Goal: Task Accomplishment & Management: Manage account settings

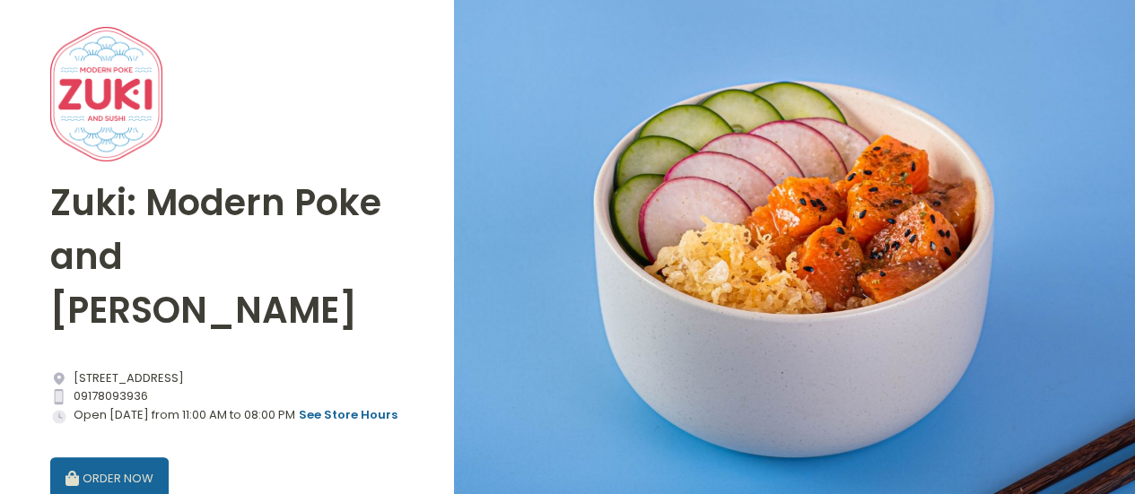
click at [126, 457] on button "ORDER NOW" at bounding box center [109, 478] width 118 height 43
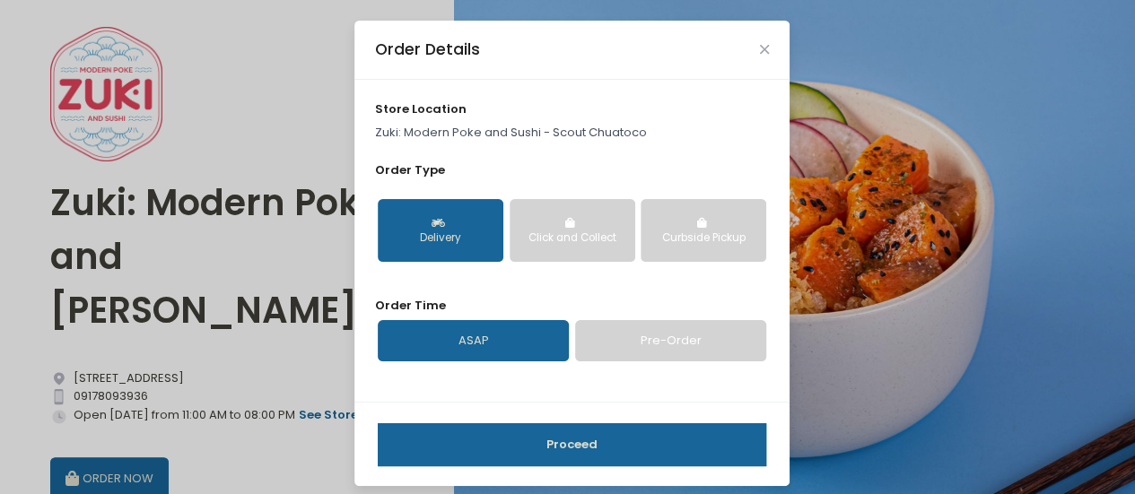
click at [592, 438] on button "Proceed" at bounding box center [572, 444] width 388 height 43
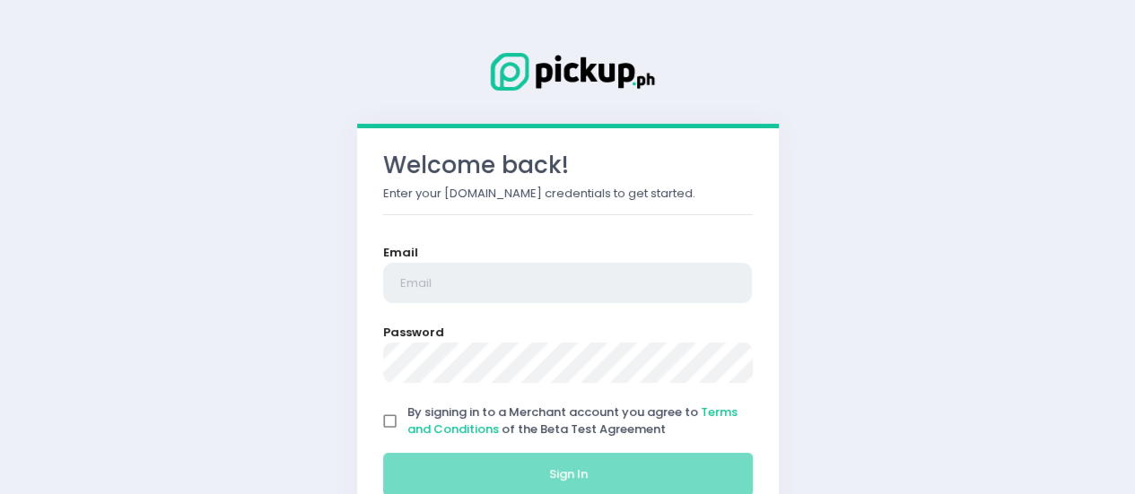
click at [434, 268] on input "email" at bounding box center [568, 283] width 370 height 41
type input "[EMAIL_ADDRESS][DOMAIN_NAME]"
click at [373, 404] on input "By signing in to a Merchant account you agree to Terms and Conditions of the Be…" at bounding box center [390, 421] width 34 height 34
checkbox input "true"
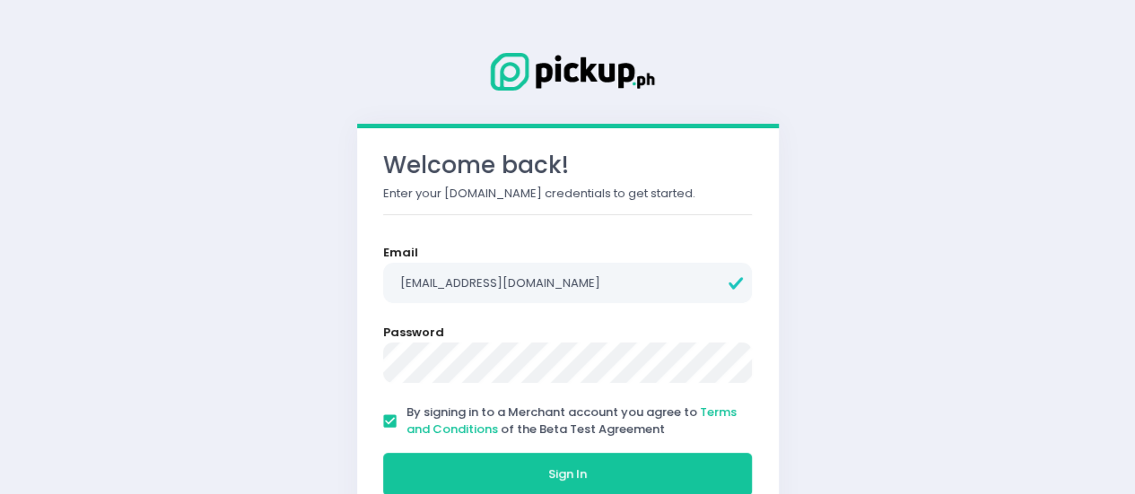
click at [383, 453] on button "Sign In" at bounding box center [568, 474] width 370 height 43
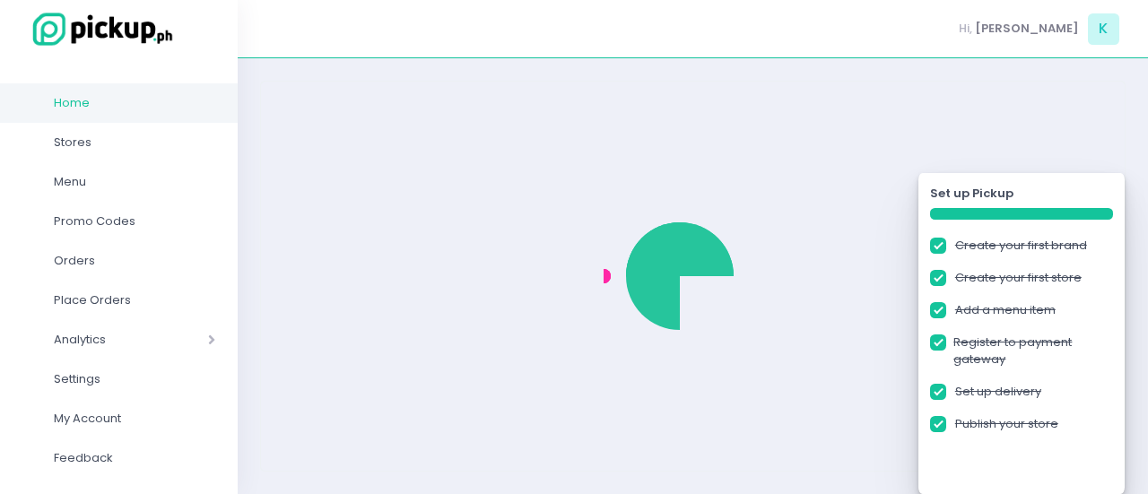
checkbox input "true"
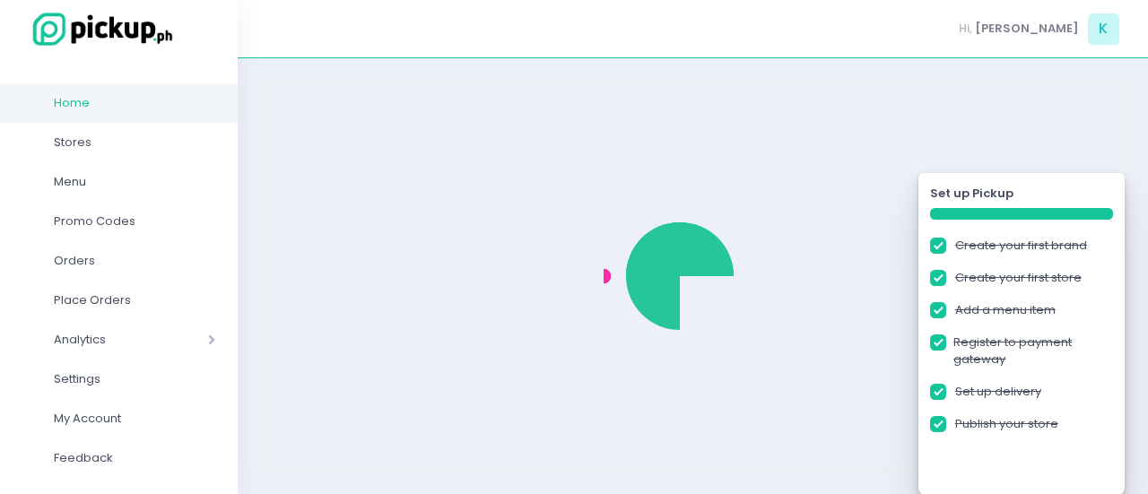
checkbox input "true"
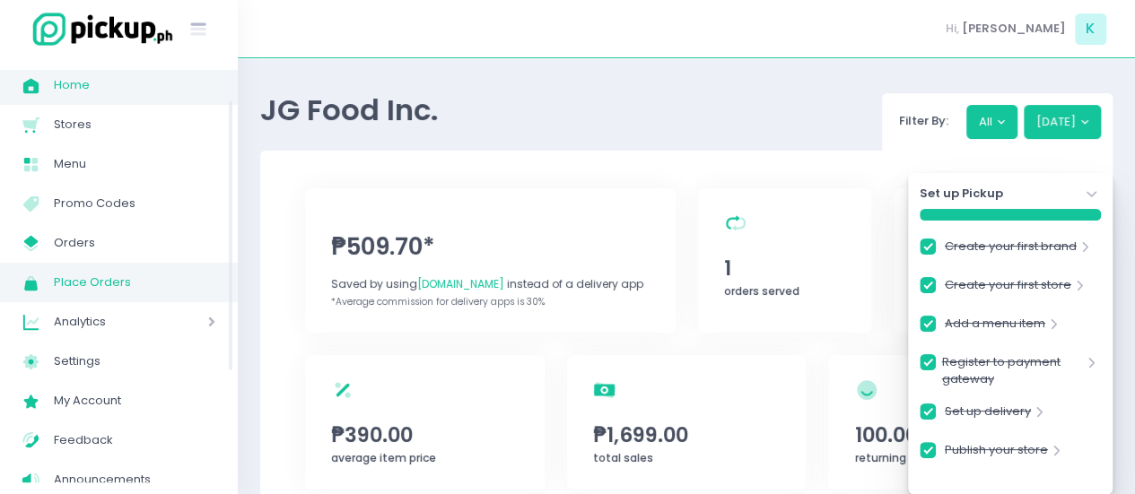
scroll to position [19, 0]
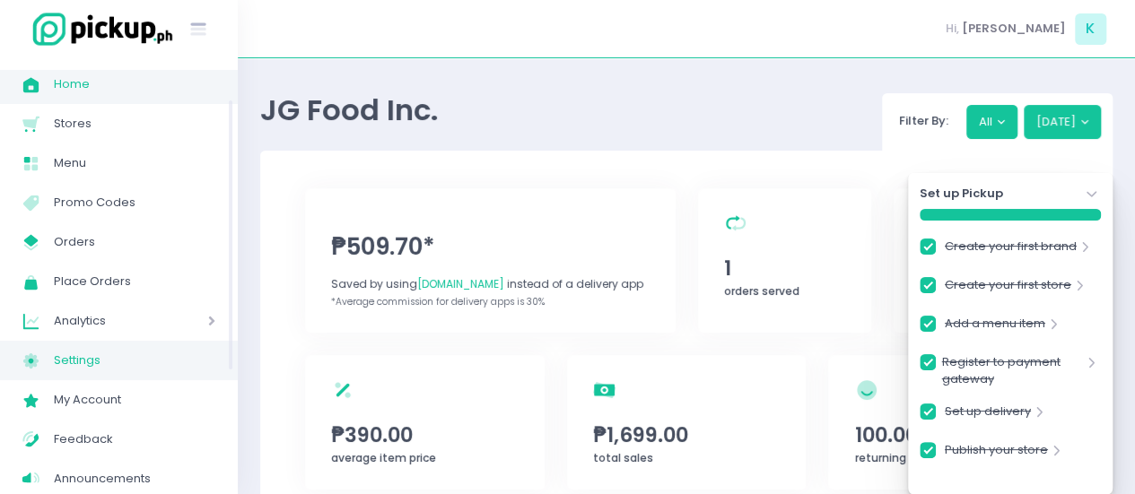
click at [99, 356] on span "Settings" at bounding box center [134, 360] width 161 height 23
checkbox input "true"
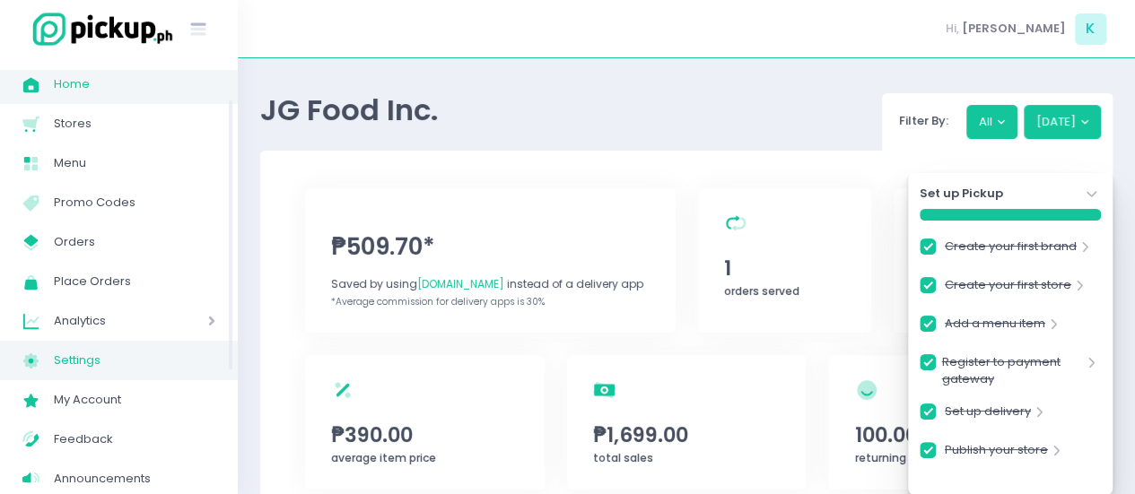
checkbox input "true"
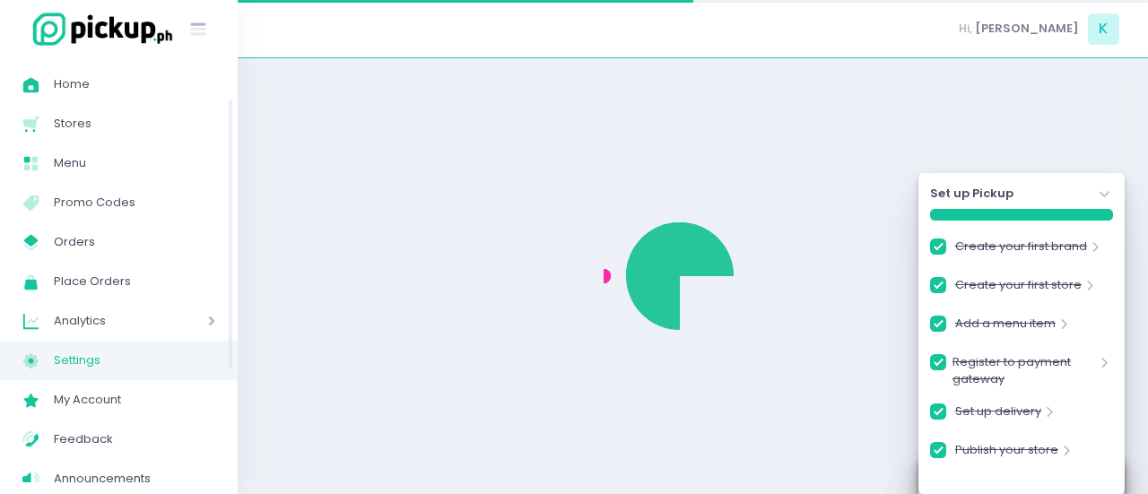
checkbox input "true"
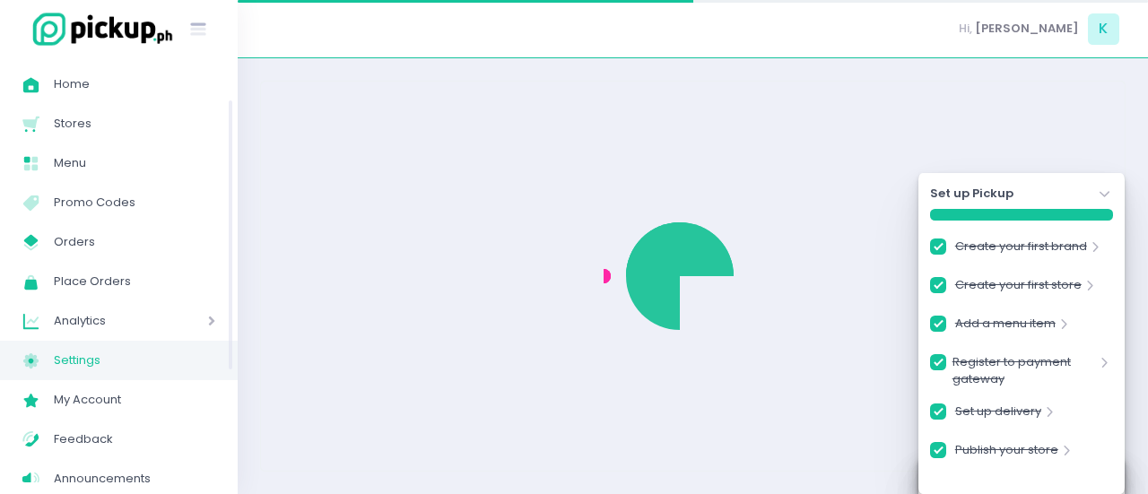
checkbox input "true"
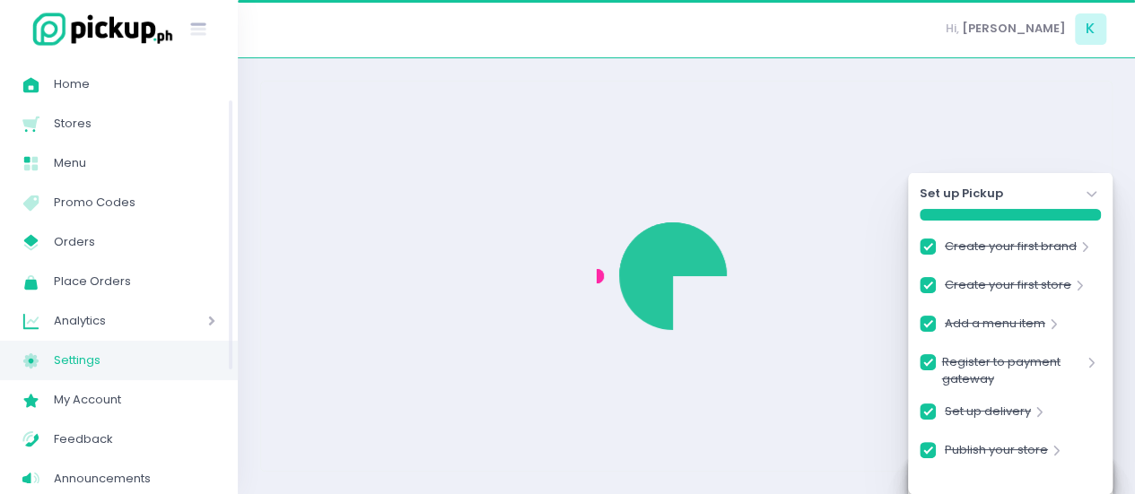
select select "active"
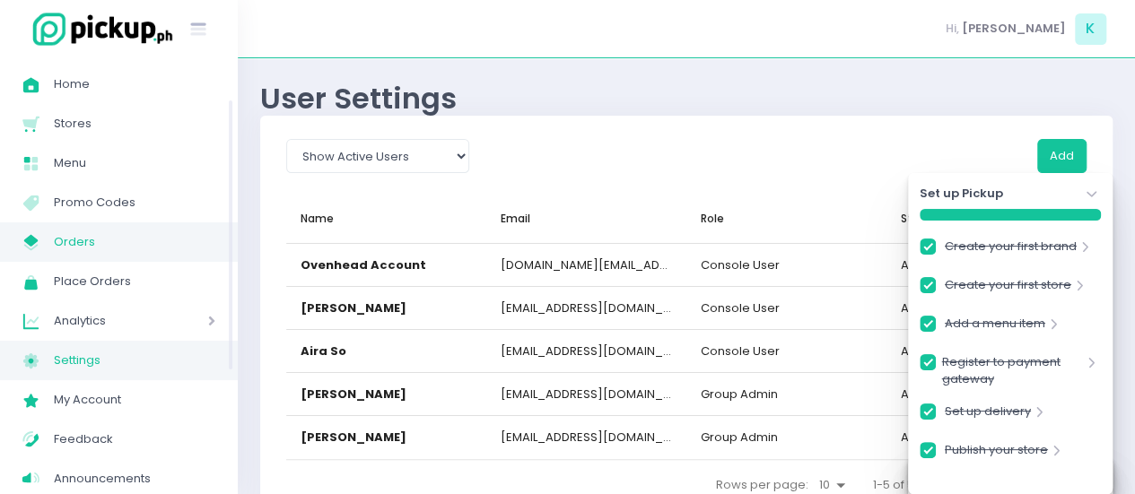
click at [72, 257] on link "My Store Created with Sketch. Orders" at bounding box center [119, 241] width 238 height 39
checkbox input "true"
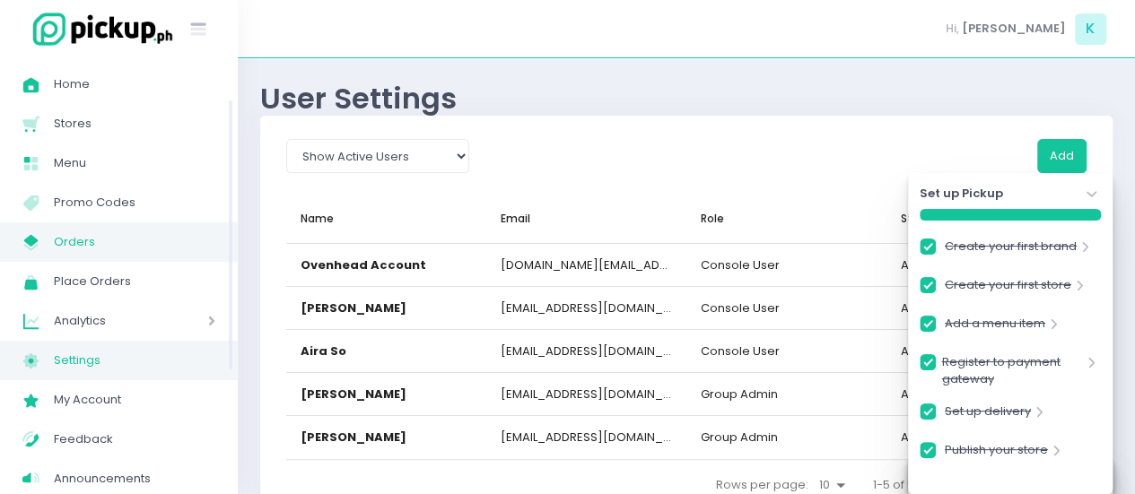
checkbox input "true"
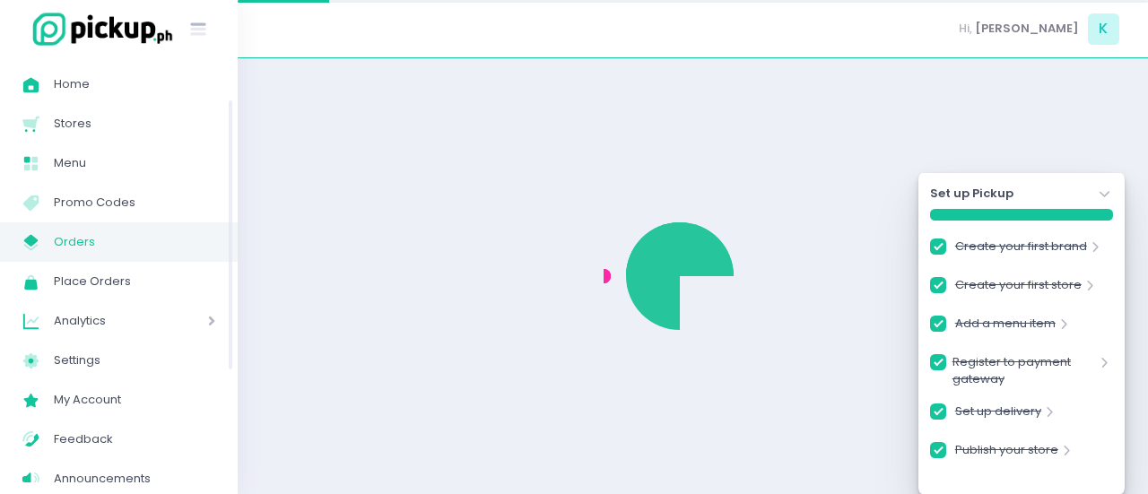
checkbox input "true"
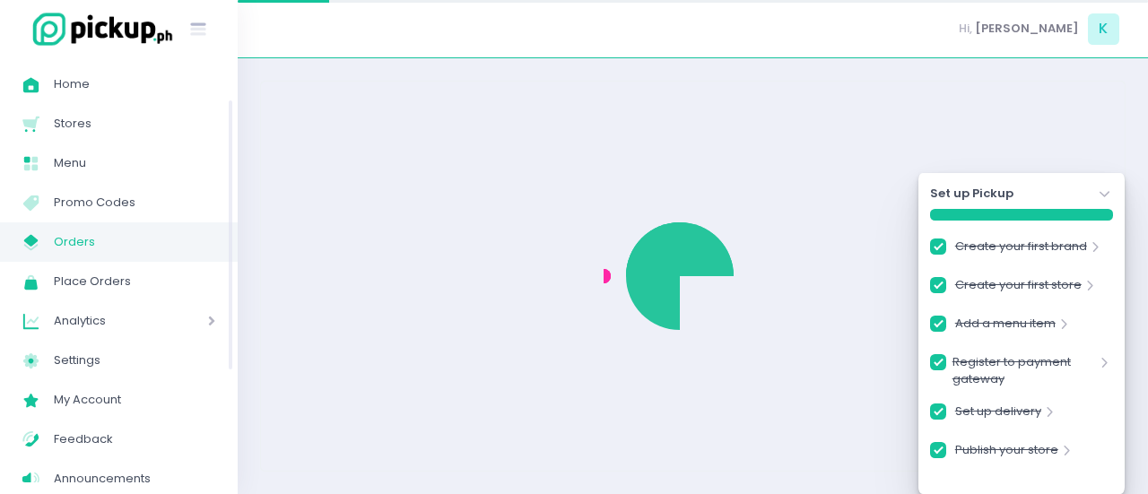
checkbox input "true"
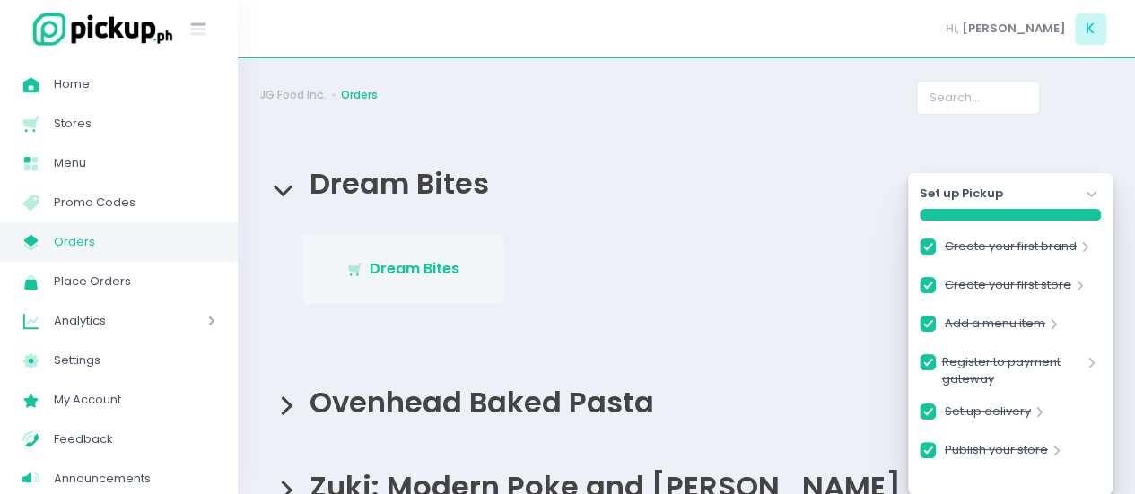
click at [401, 266] on span "Dream Bites" at bounding box center [415, 268] width 90 height 21
checkbox input "true"
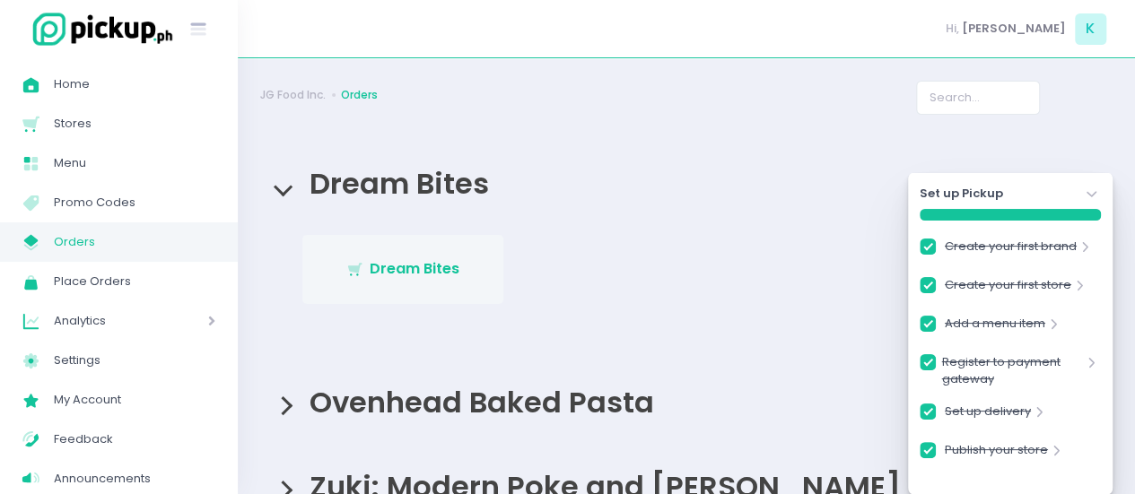
checkbox input "true"
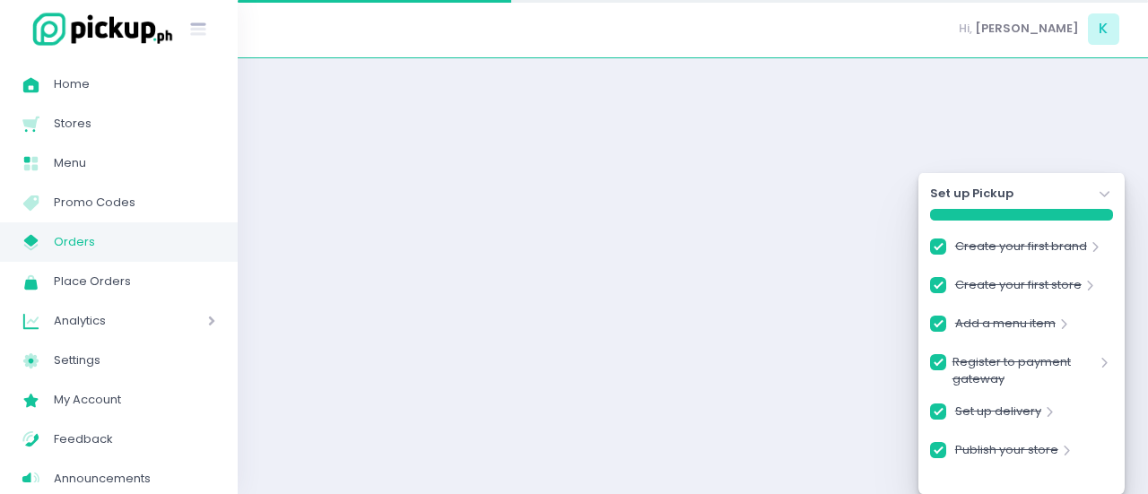
checkbox input "true"
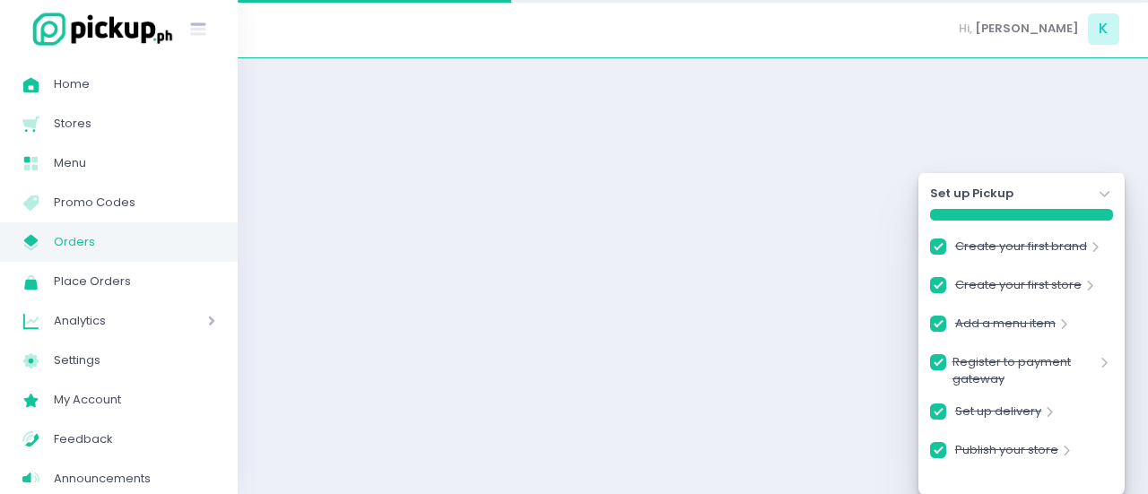
checkbox input "true"
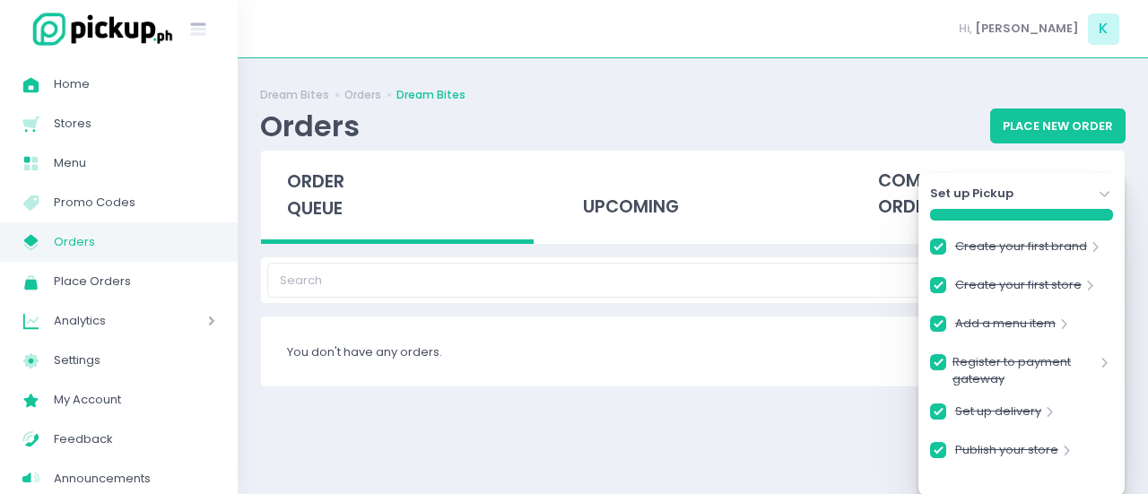
checkbox input "true"
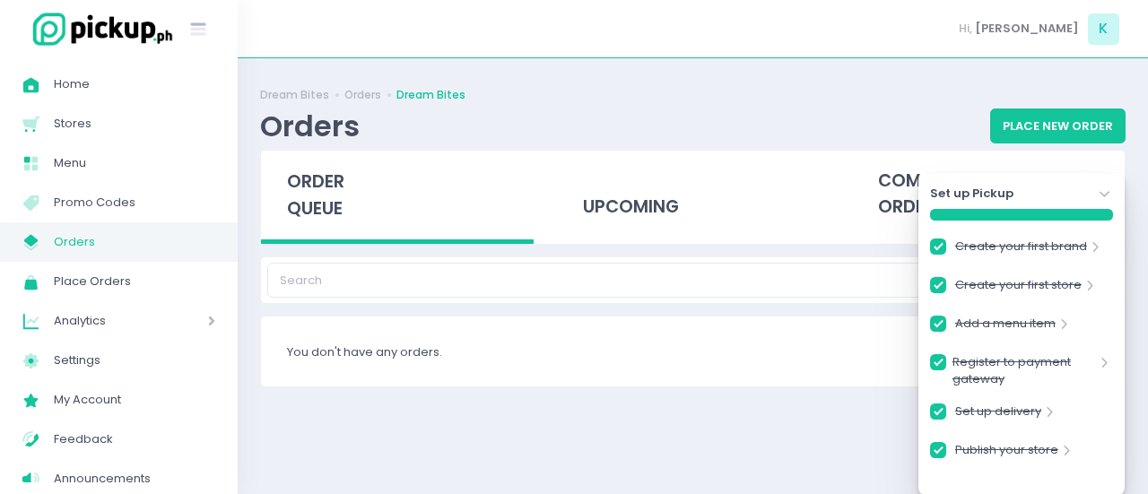
checkbox input "true"
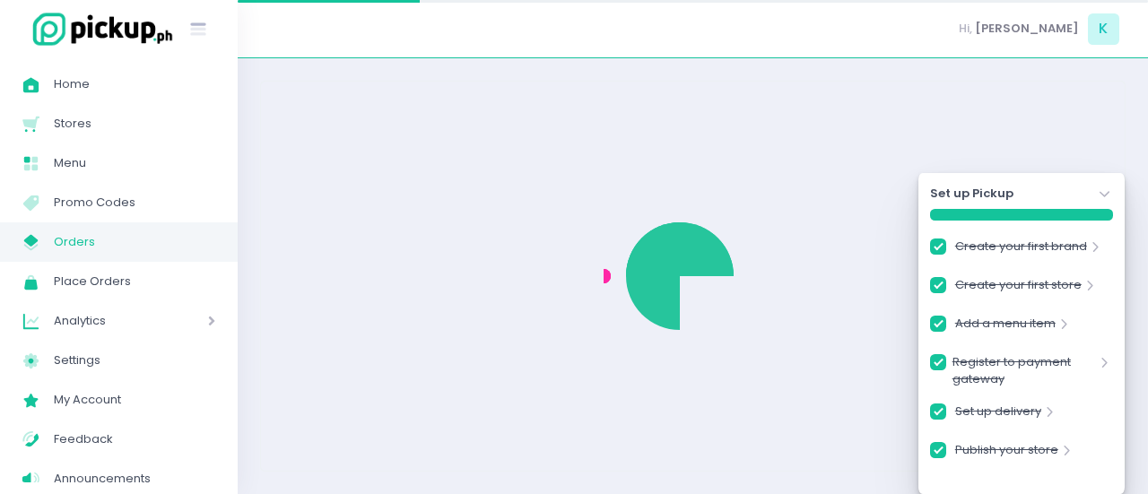
checkbox input "true"
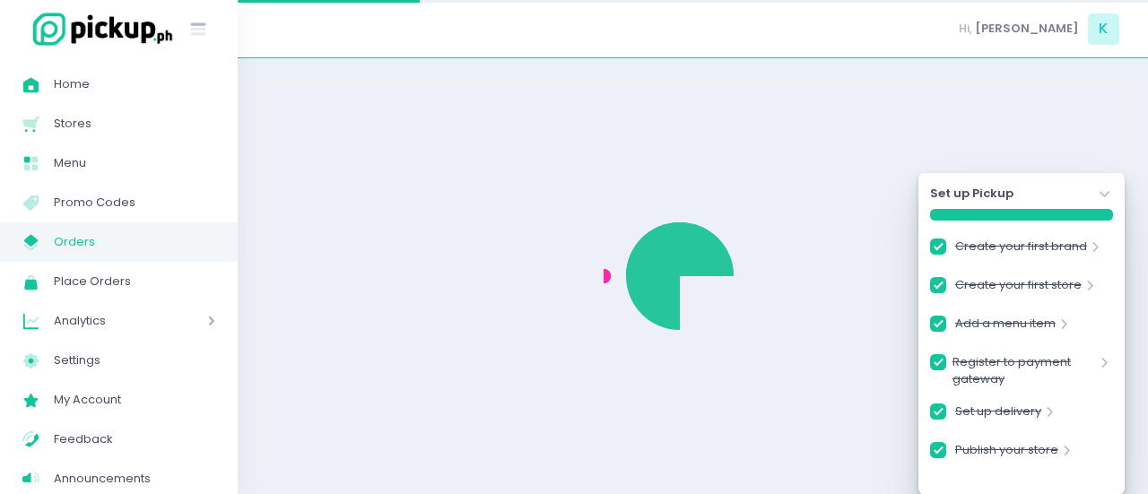
checkbox input "true"
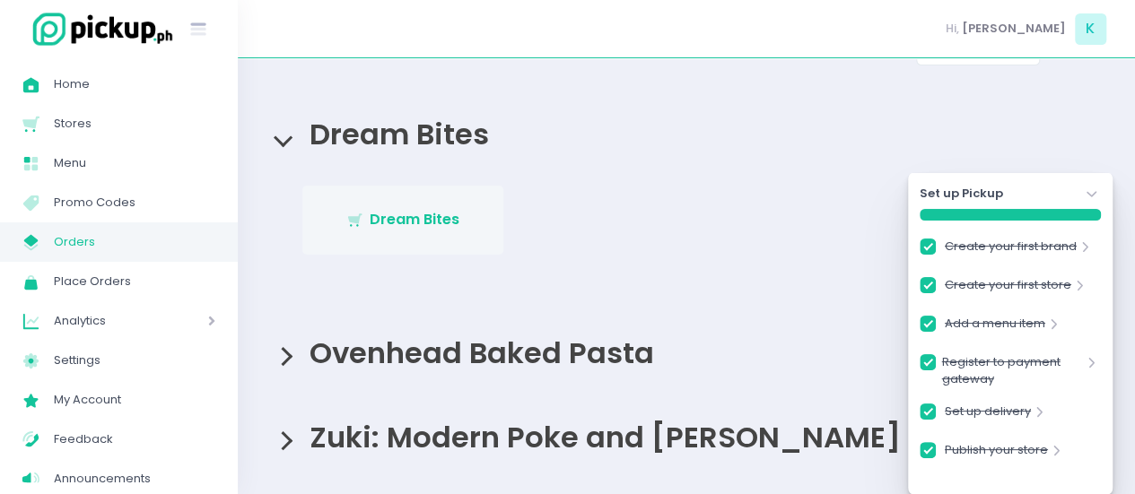
scroll to position [51, 0]
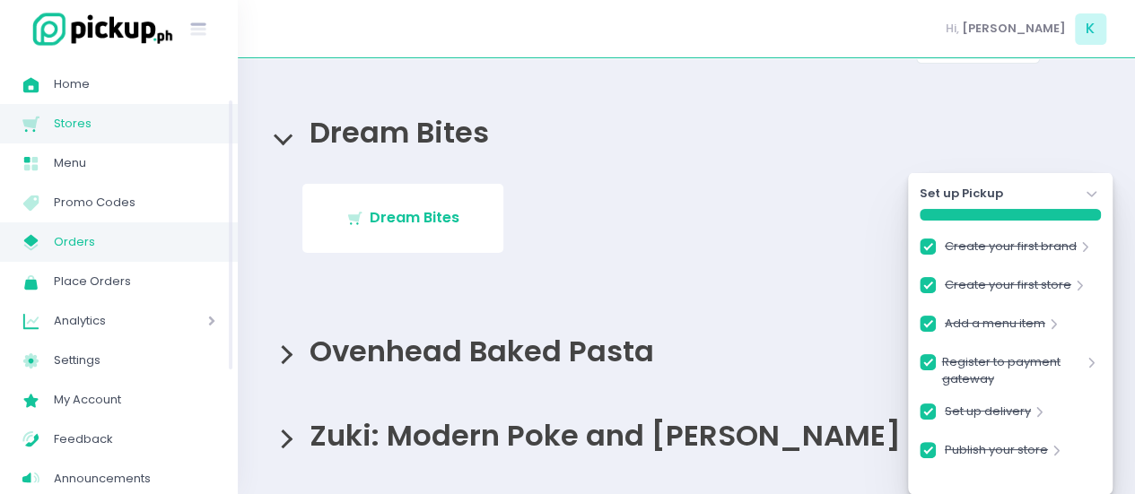
click at [97, 138] on link "Stores Created with Sketch. Stores" at bounding box center [119, 123] width 238 height 39
checkbox input "true"
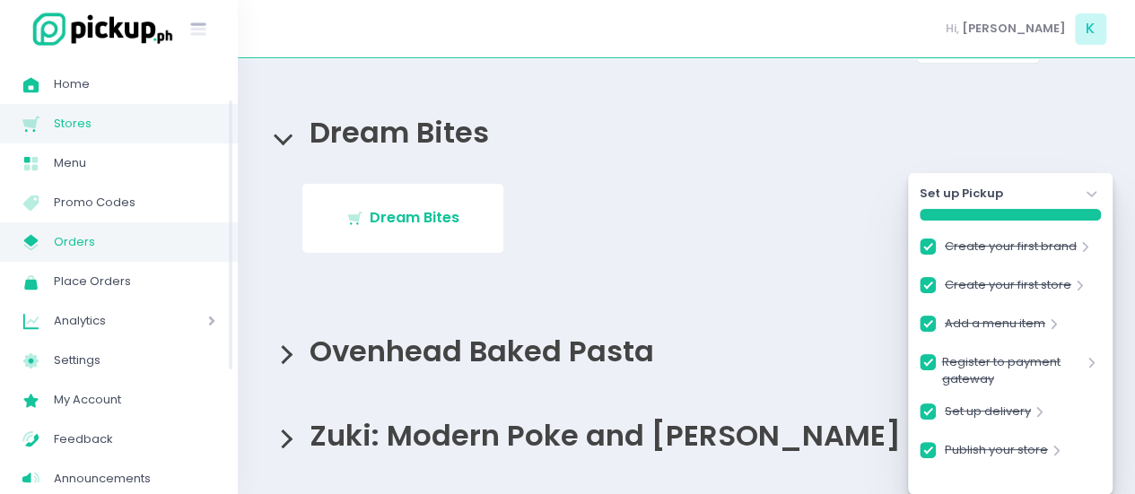
checkbox input "true"
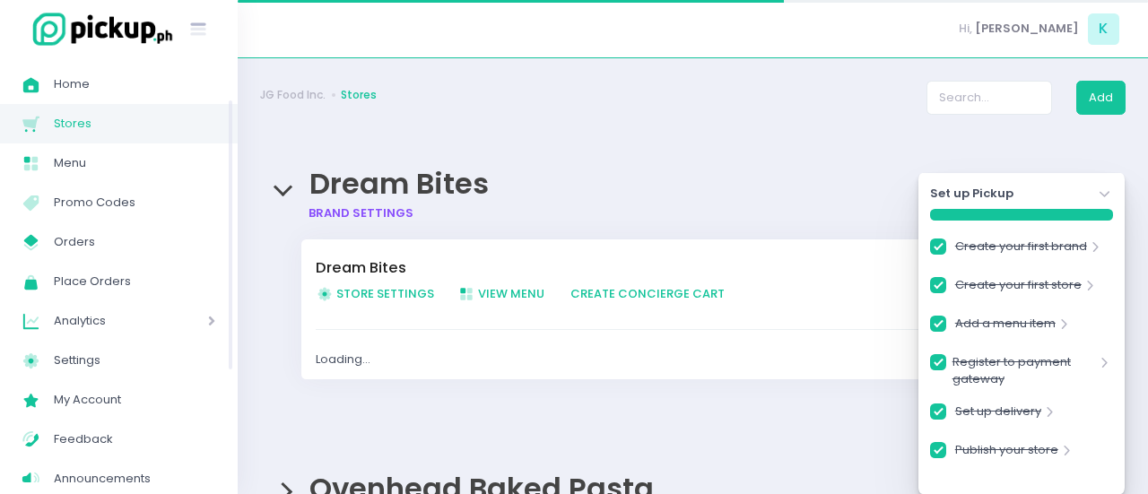
checkbox input "true"
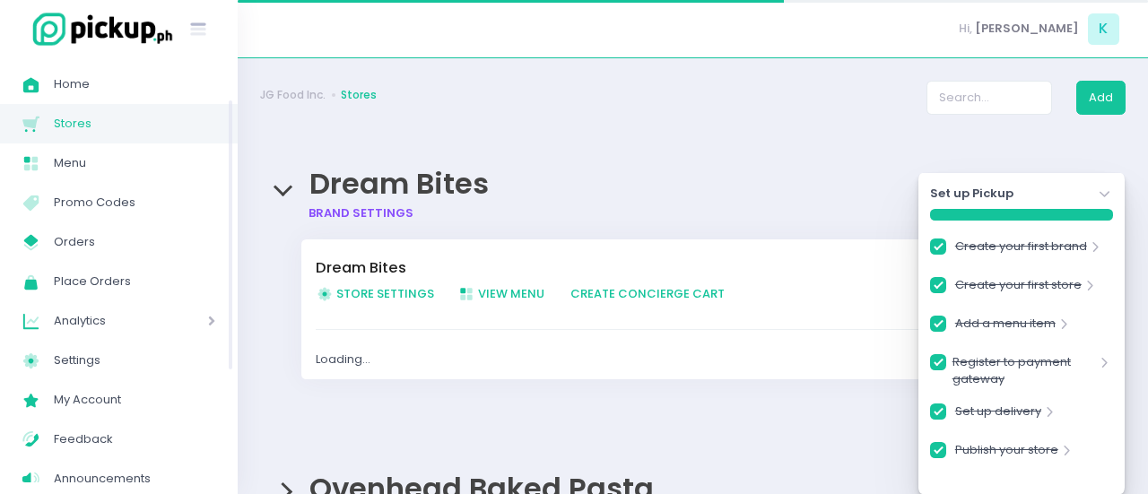
checkbox input "true"
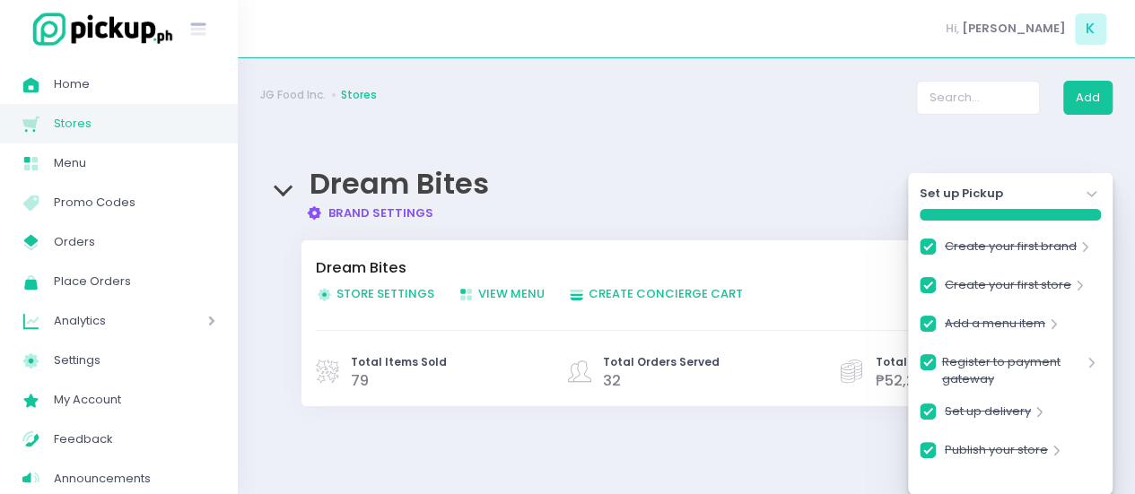
scroll to position [188, 0]
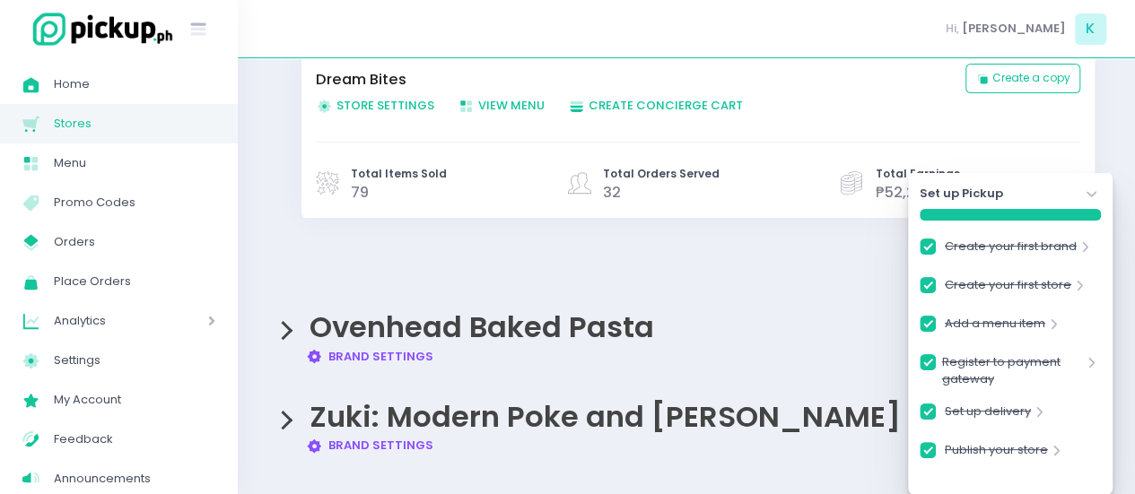
click at [274, 429] on div "Zuki: Modern Poke and Sushi Brand Settings Created with Sketch. Brand Settings" at bounding box center [686, 419] width 852 height 72
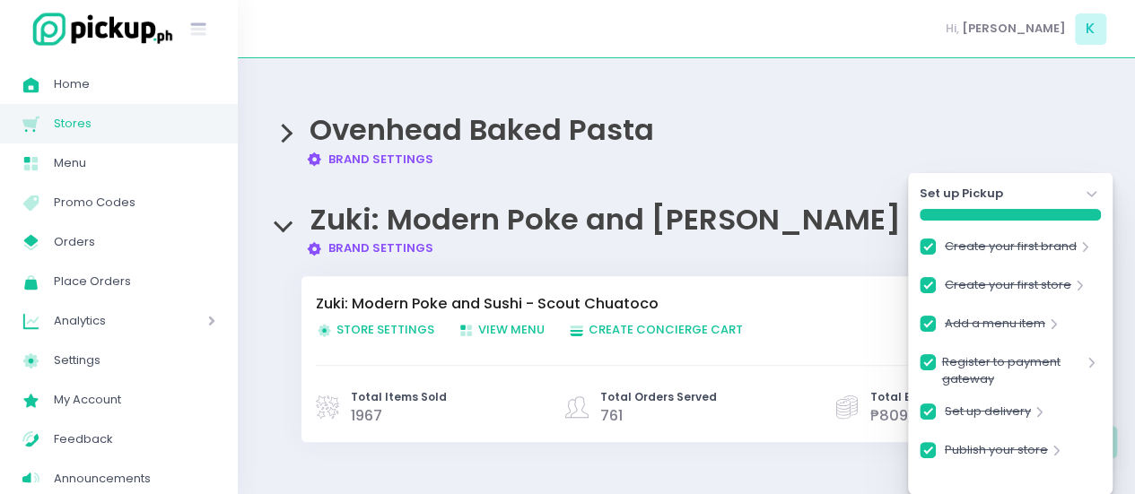
scroll to position [389, 0]
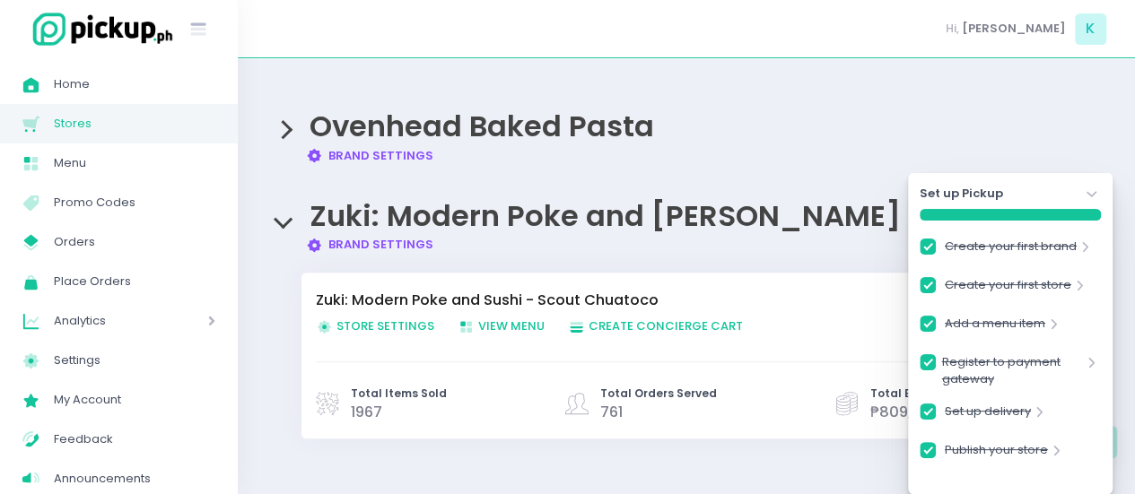
click at [377, 324] on span "Store Settings Created with Sketch. Store Settings" at bounding box center [375, 325] width 118 height 17
checkbox input "true"
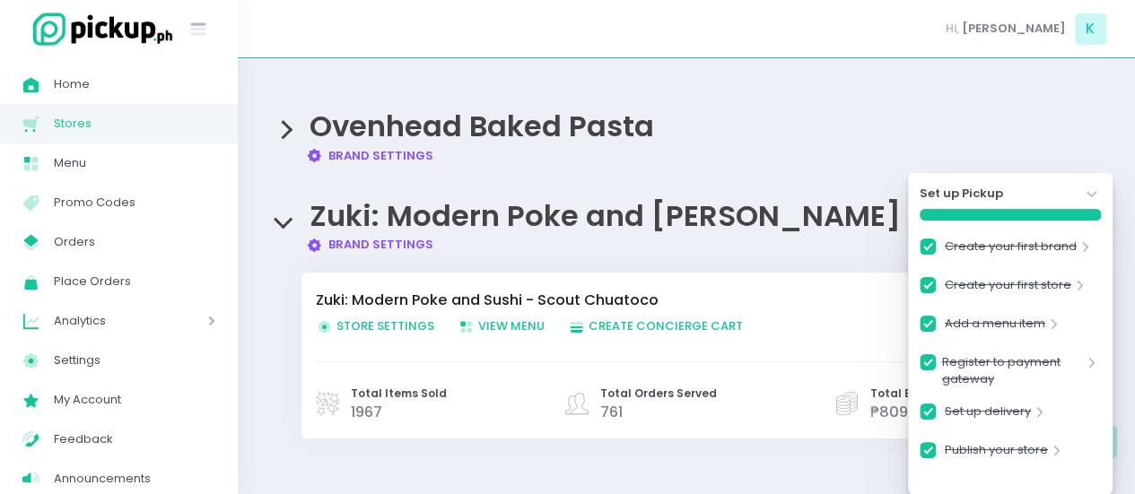
checkbox input "true"
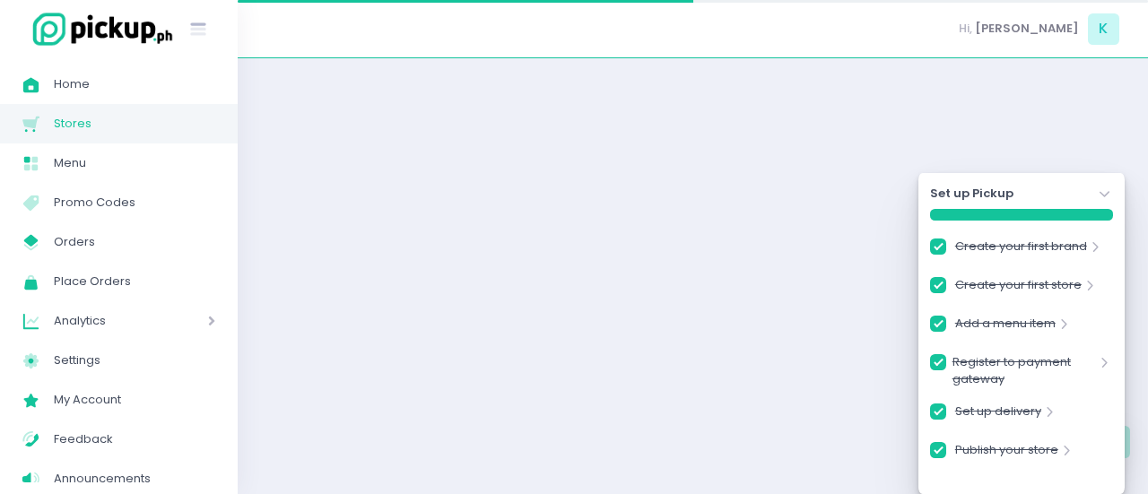
checkbox input "true"
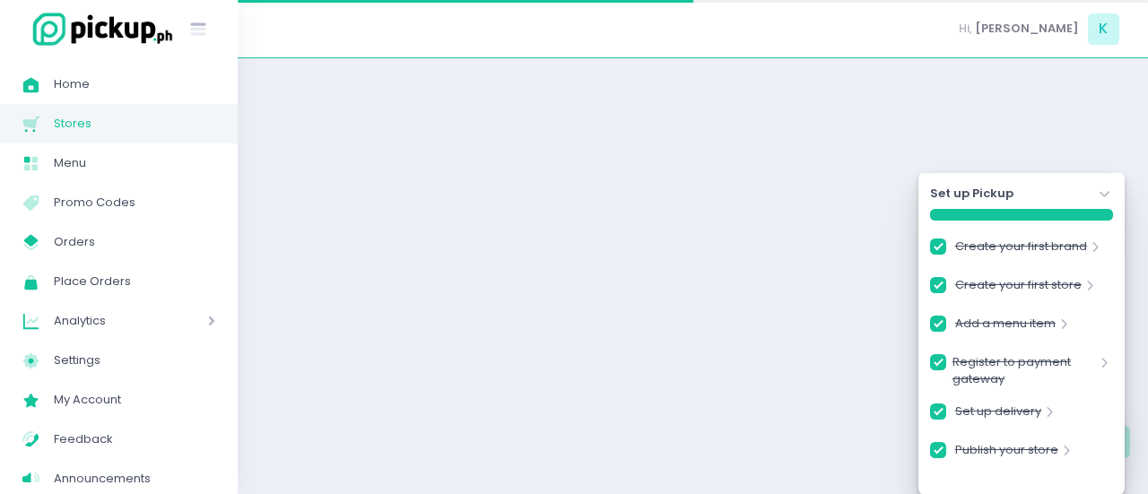
checkbox input "true"
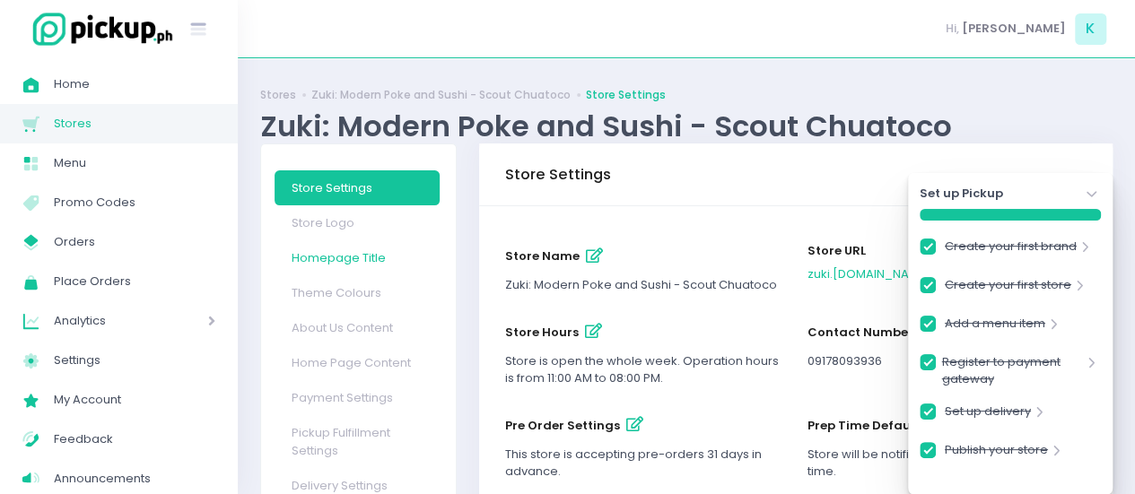
scroll to position [196, 0]
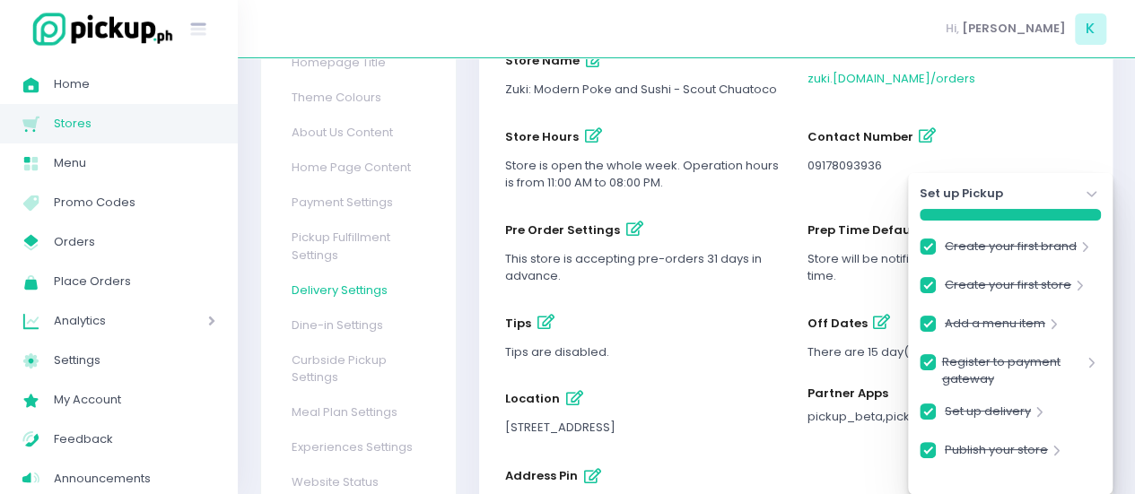
click at [352, 277] on link "Delivery Settings" at bounding box center [356, 290] width 165 height 35
checkbox input "true"
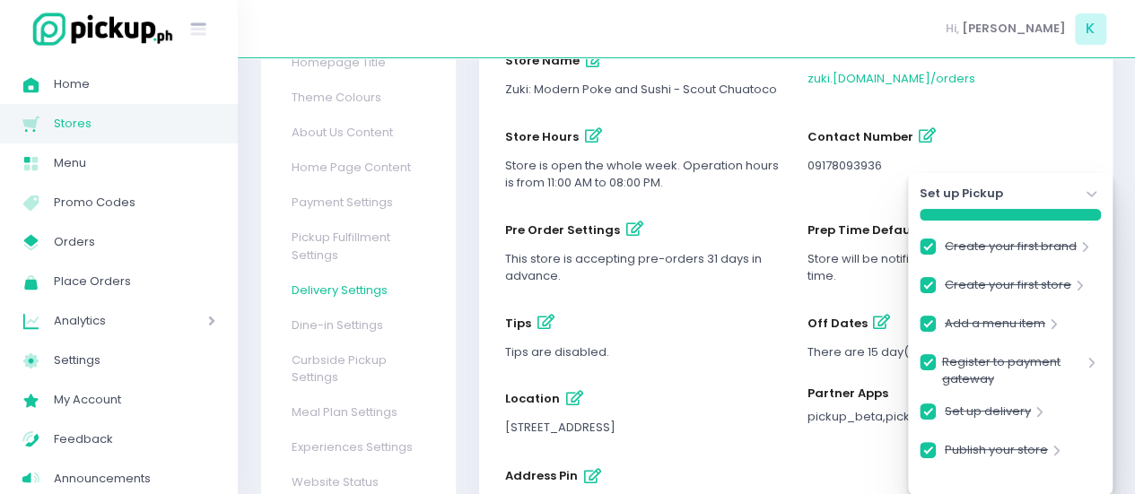
checkbox input "true"
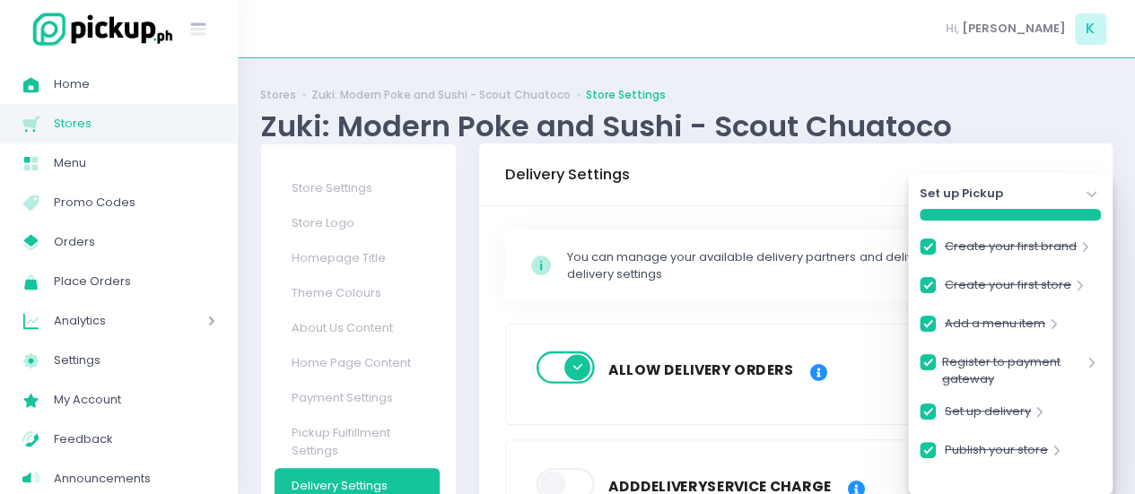
click at [1089, 191] on icon "Stockholm-icons / Navigation / Angle-down Created with Sketch." at bounding box center [1091, 195] width 18 height 18
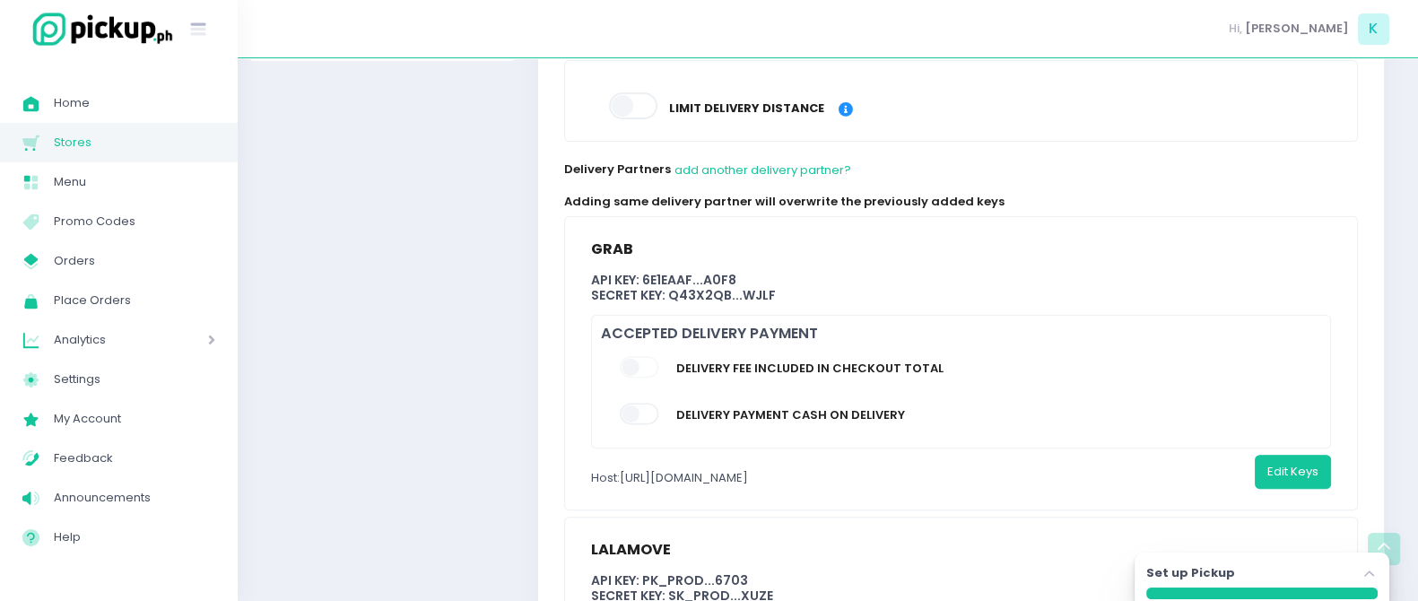
scroll to position [951, 12]
